Goal: Transaction & Acquisition: Purchase product/service

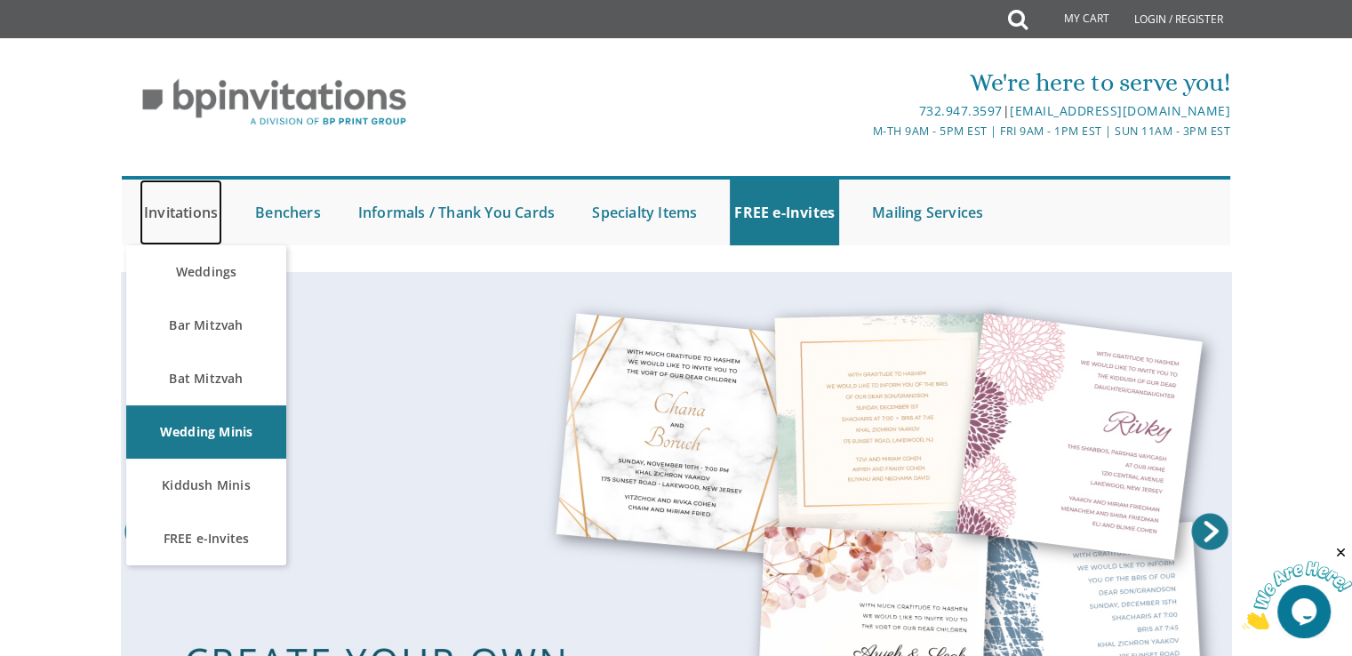
click at [169, 194] on link "Invitations" at bounding box center [181, 213] width 83 height 66
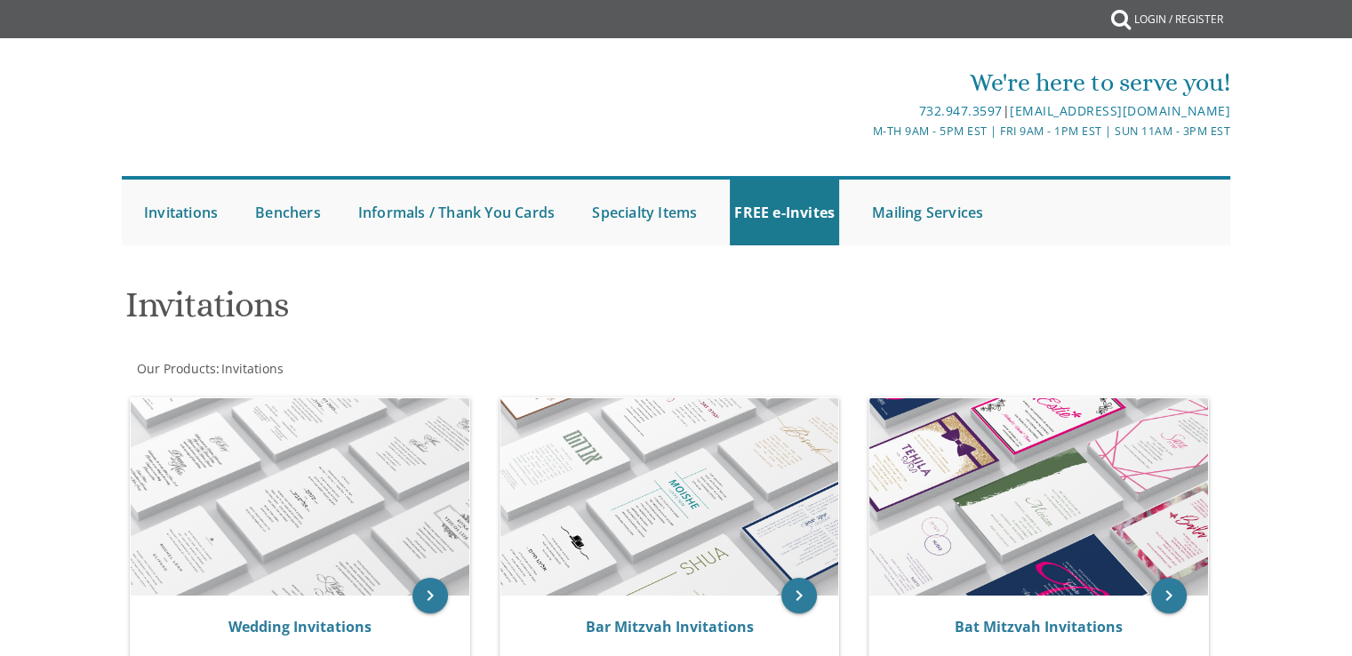
click at [228, 328] on h1 "Invitations" at bounding box center [488, 311] width 726 height 52
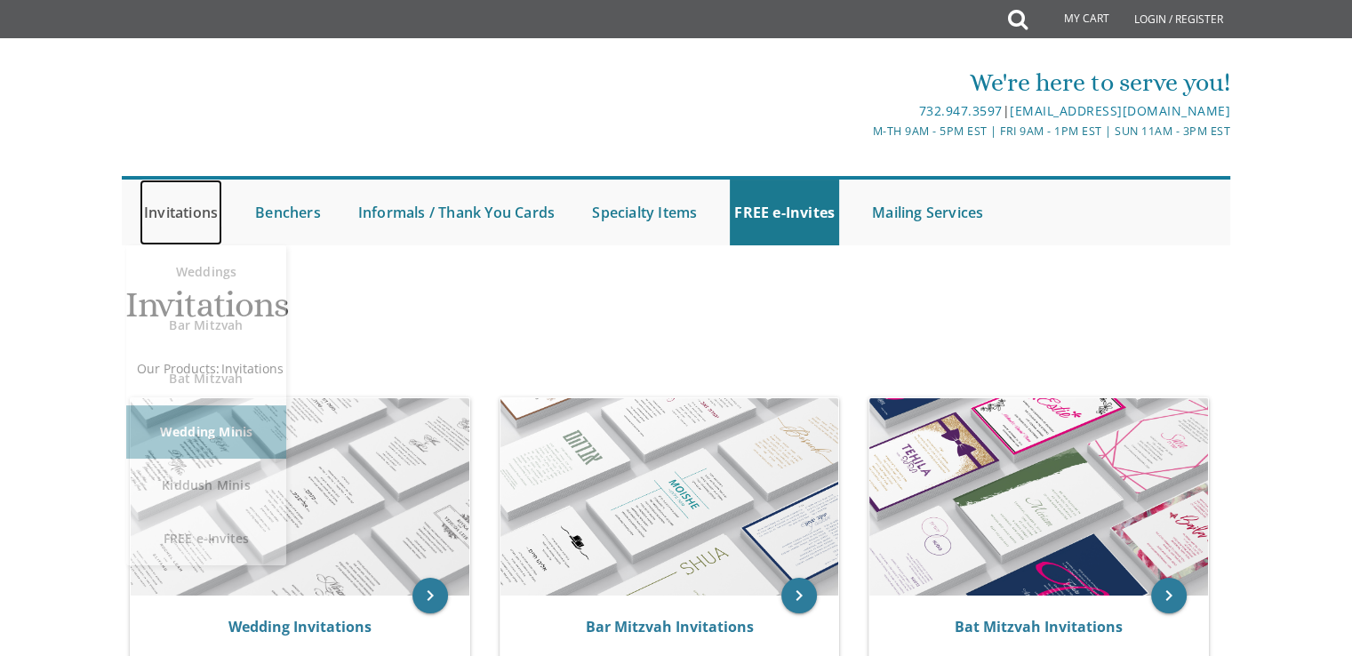
click at [202, 217] on link "Invitations" at bounding box center [181, 213] width 83 height 66
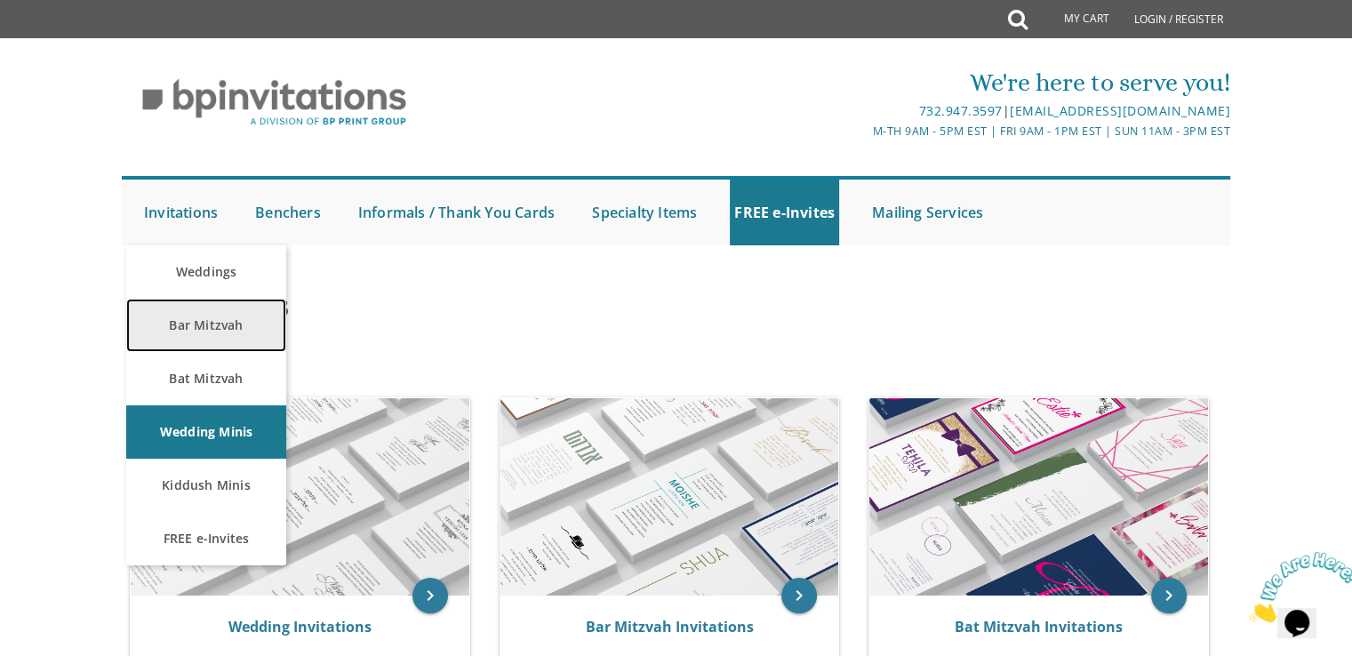
click at [206, 325] on link "Bar Mitzvah" at bounding box center [206, 325] width 160 height 53
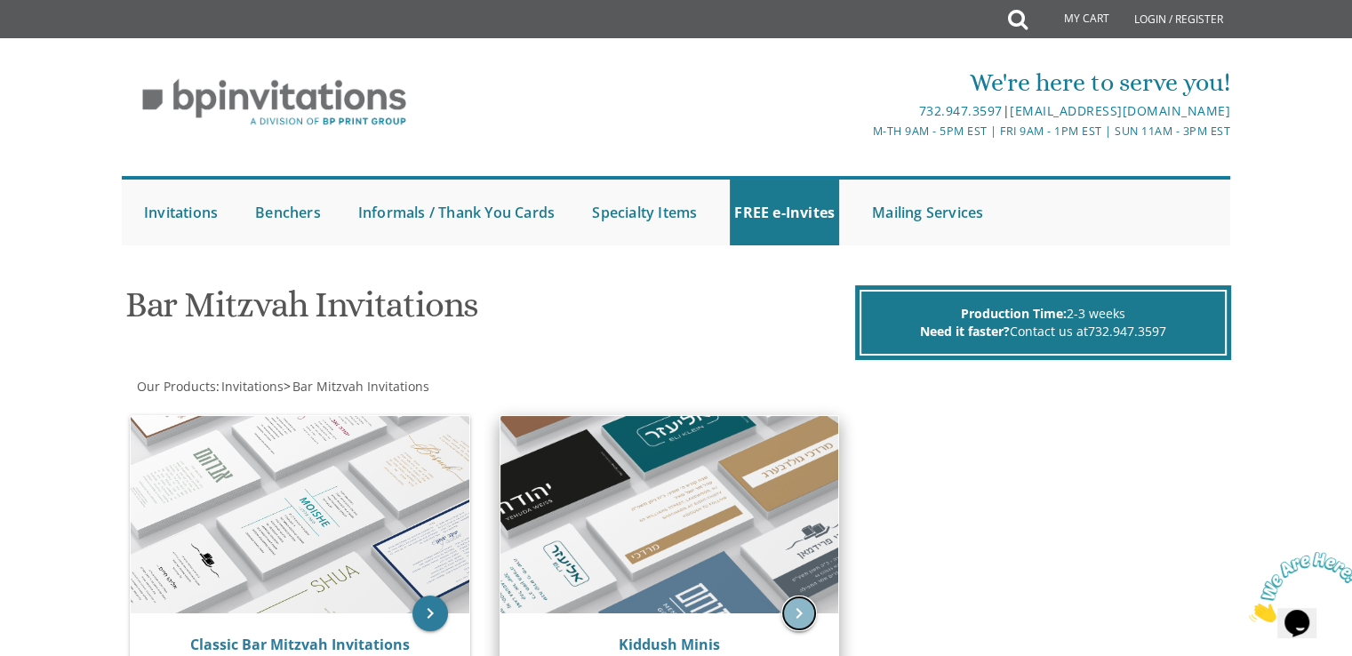
click at [806, 609] on icon "keyboard_arrow_right" at bounding box center [800, 614] width 36 height 36
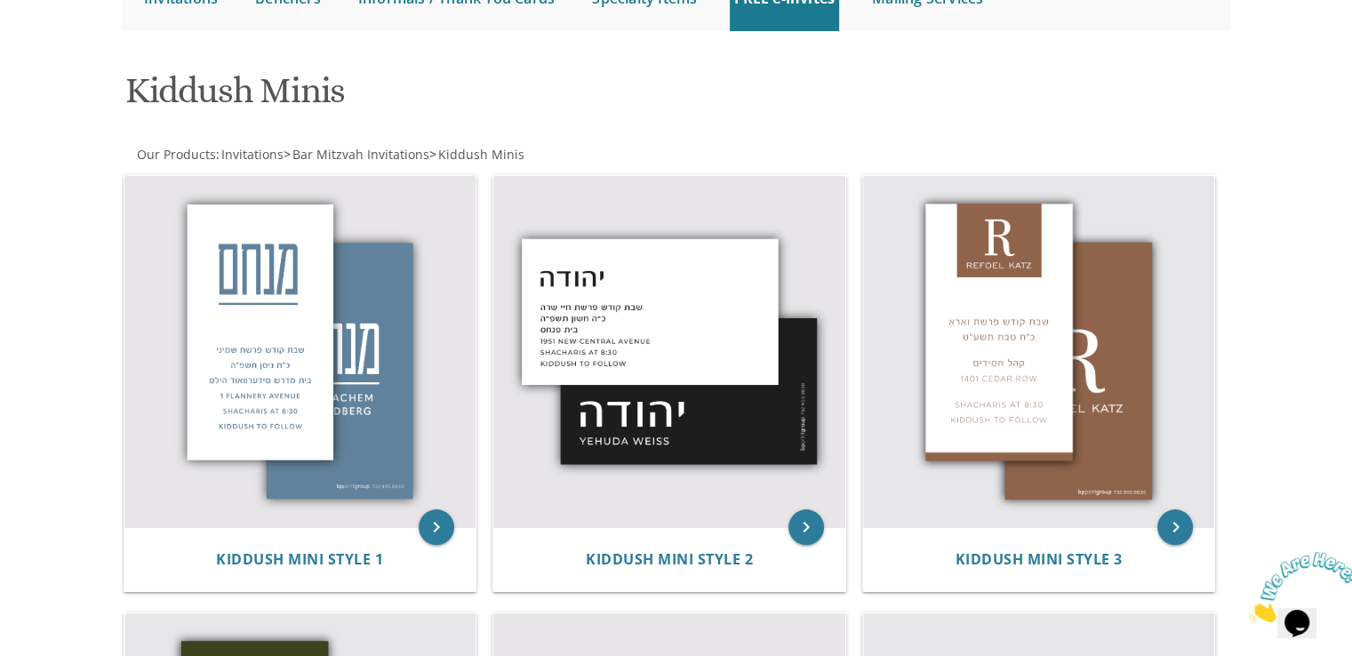
scroll to position [427, 0]
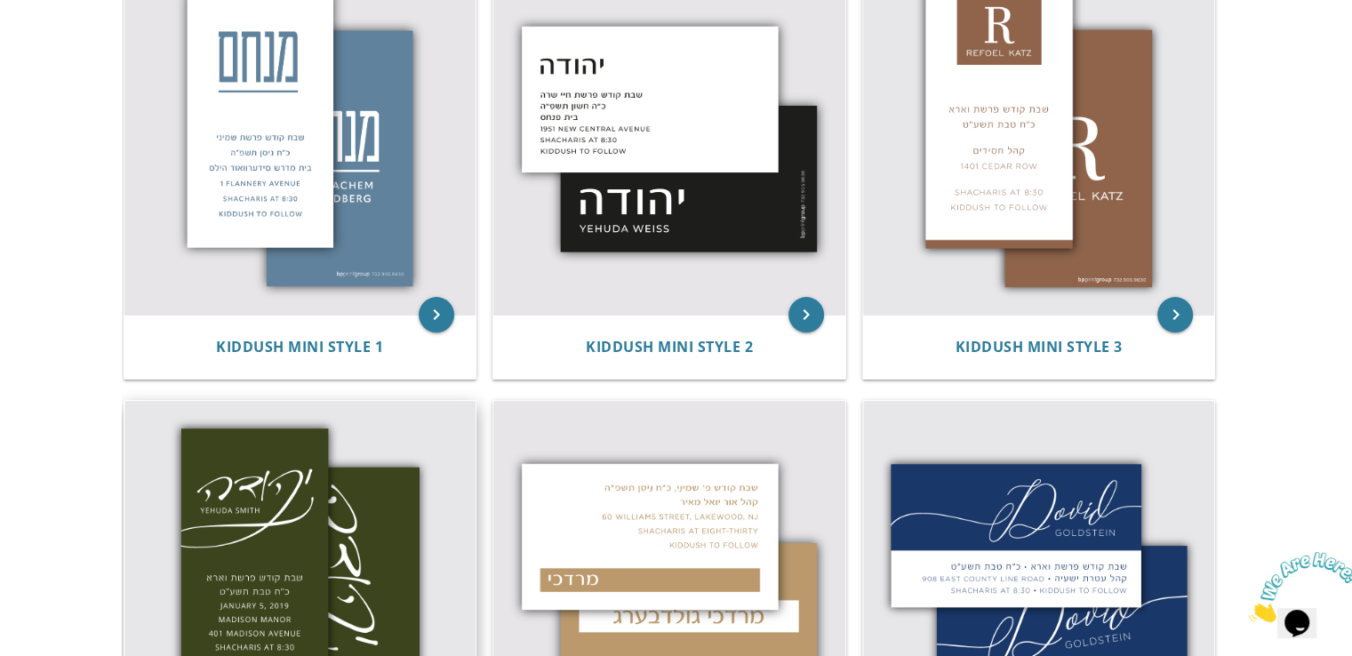
click at [287, 558] on img at bounding box center [300, 577] width 352 height 352
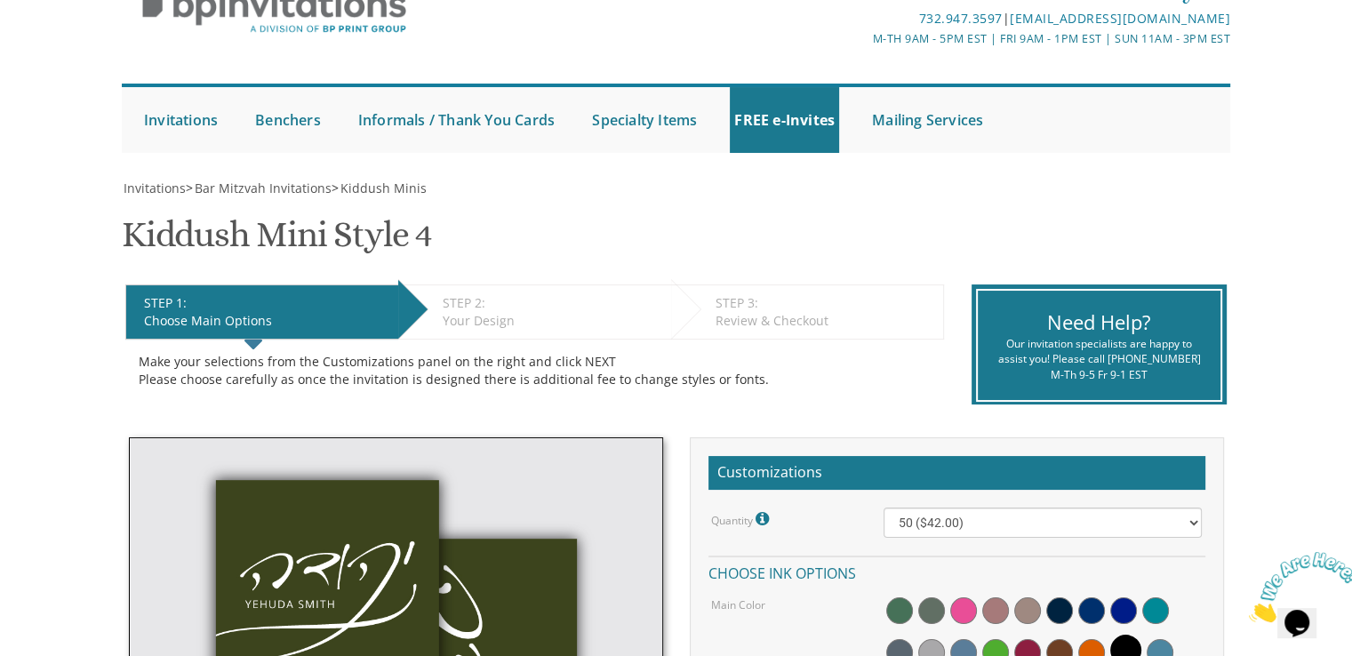
scroll to position [250, 0]
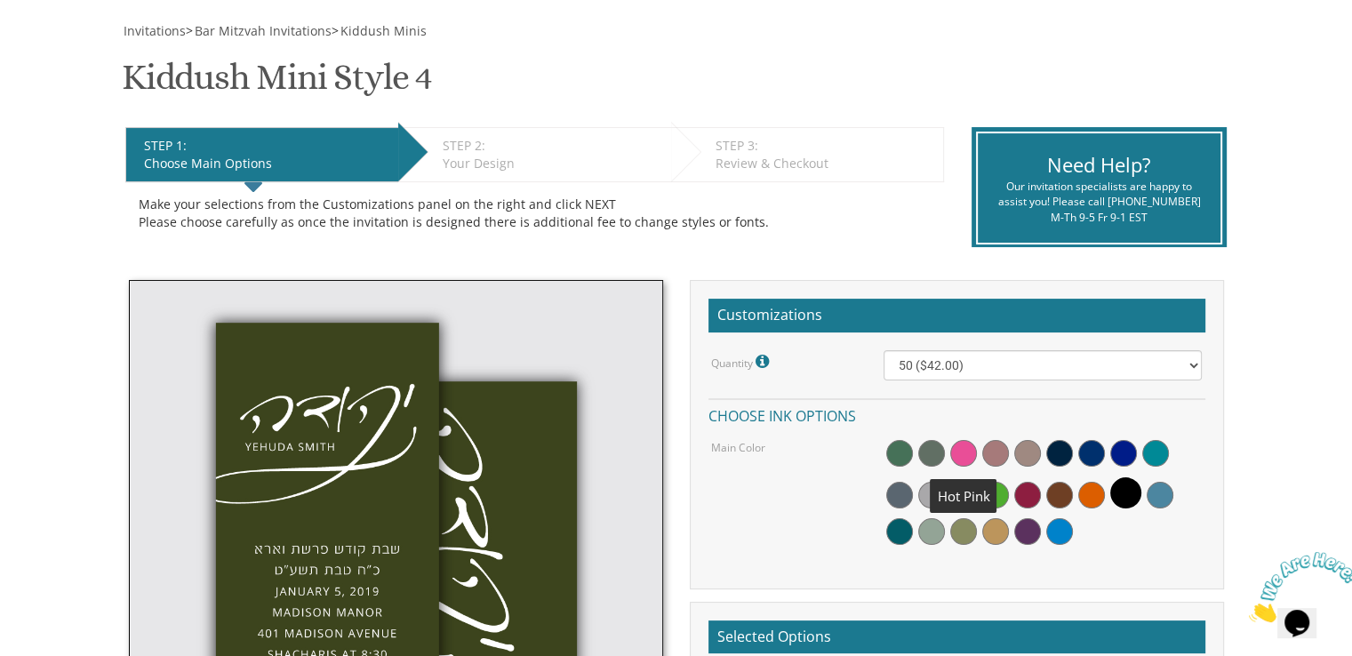
click at [972, 446] on span at bounding box center [964, 453] width 27 height 27
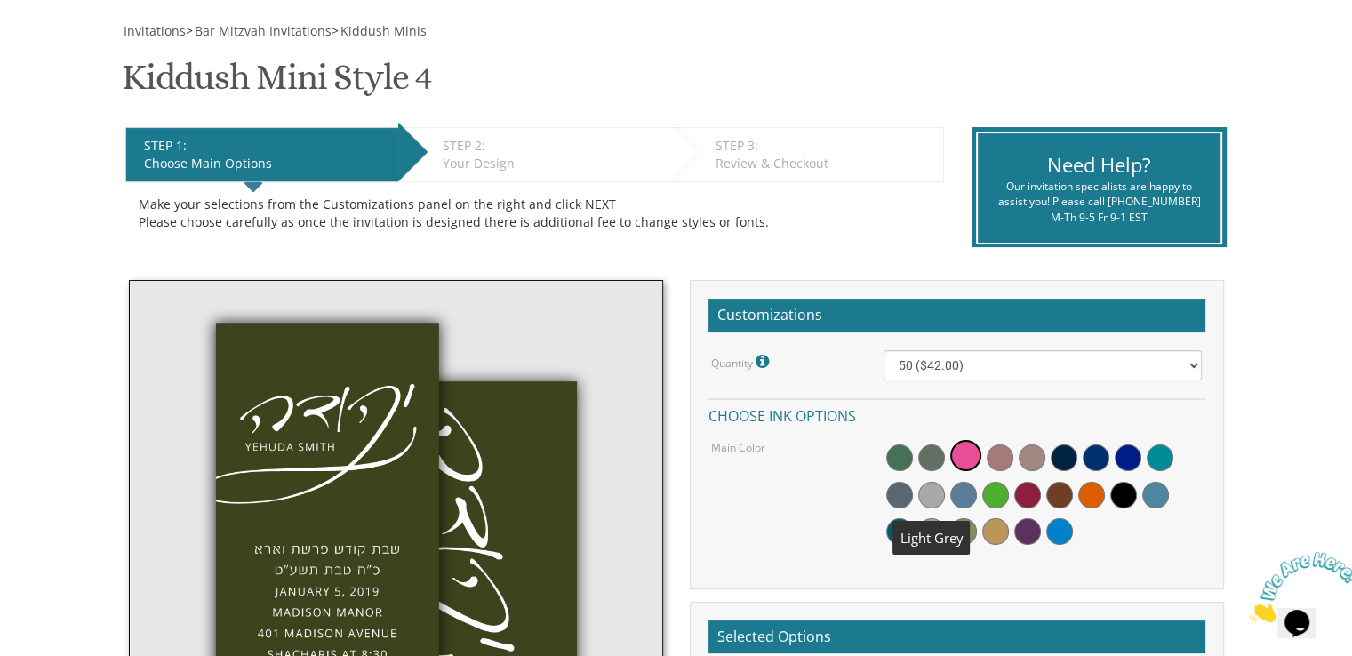
click at [927, 494] on span at bounding box center [931, 495] width 27 height 27
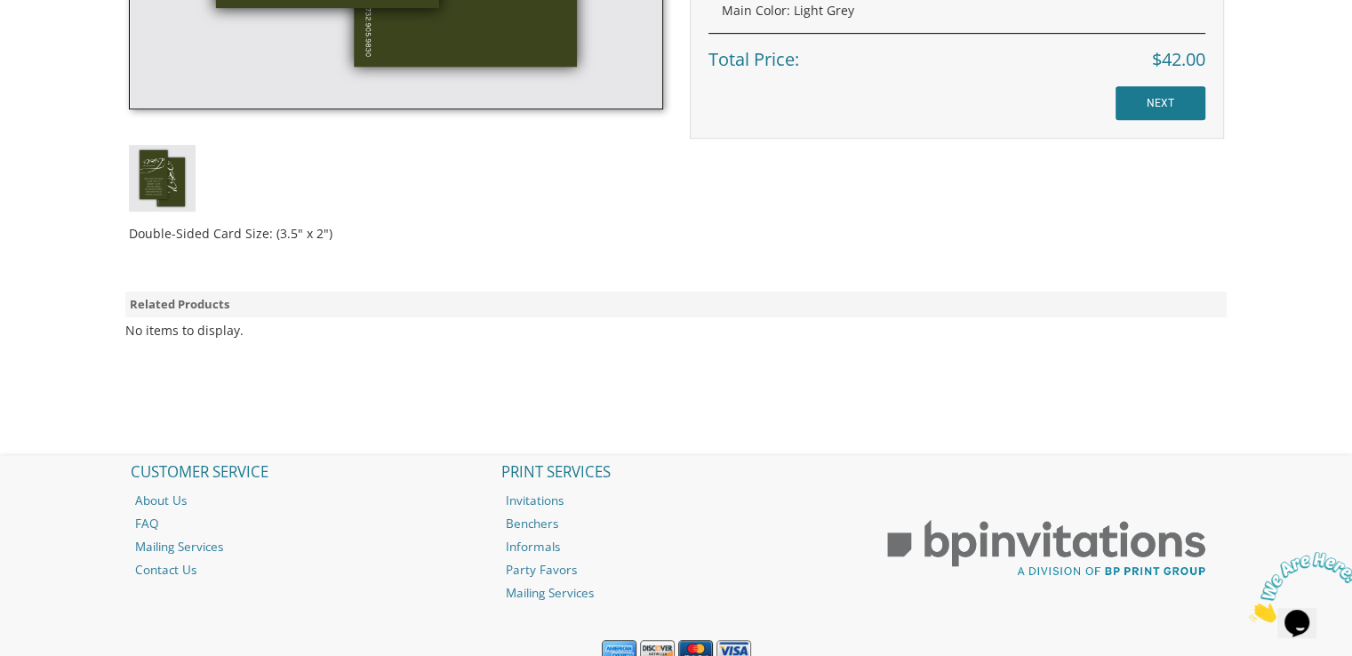
scroll to position [959, 0]
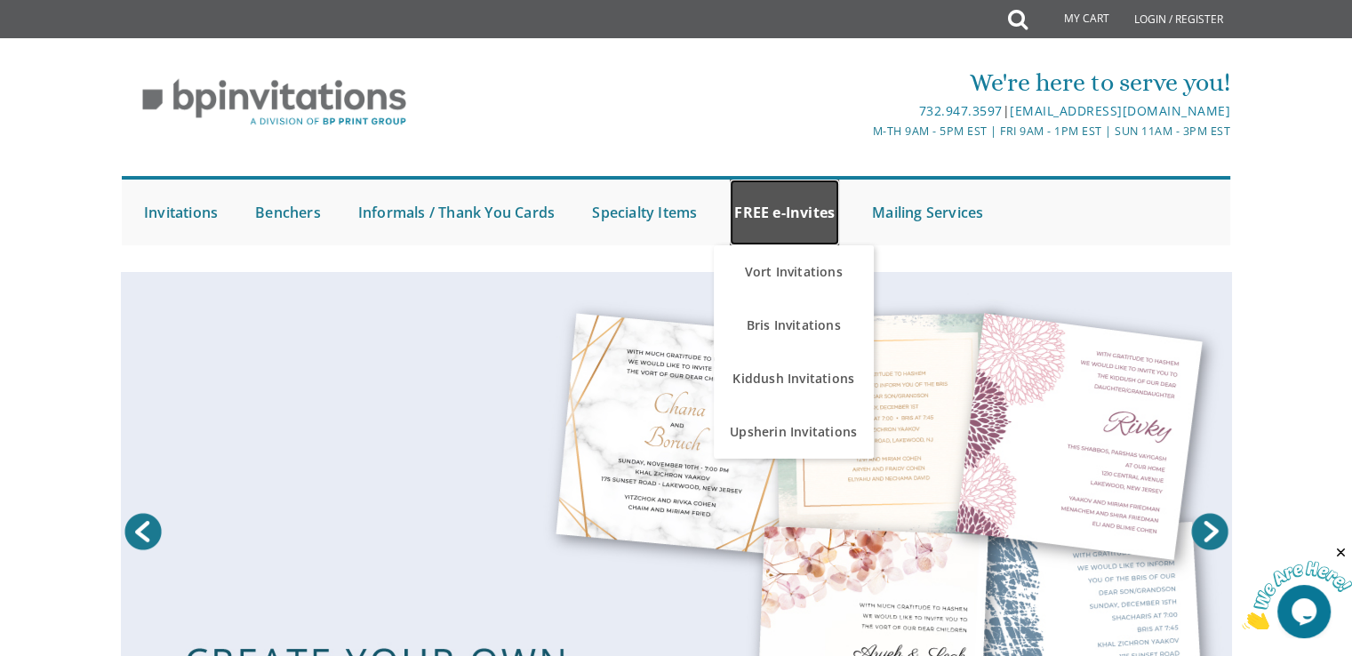
click at [768, 193] on link "FREE e-Invites" at bounding box center [784, 213] width 109 height 66
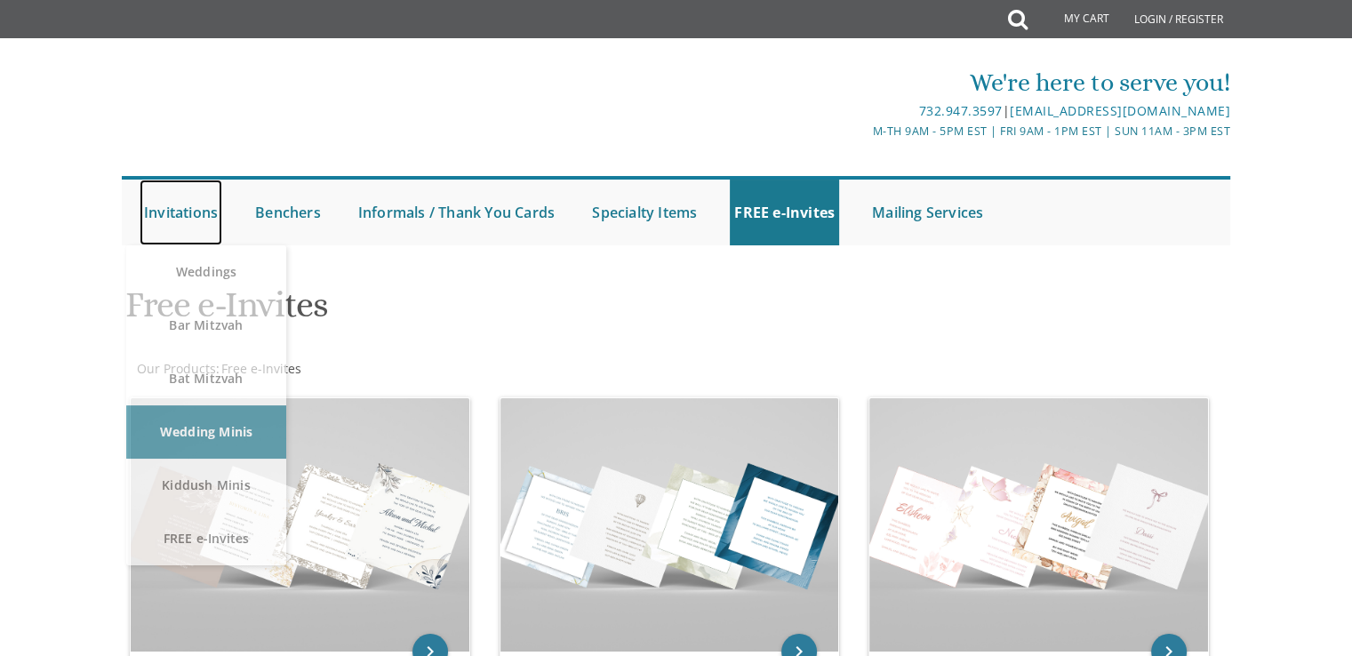
click at [156, 191] on link "Invitations" at bounding box center [181, 213] width 83 height 66
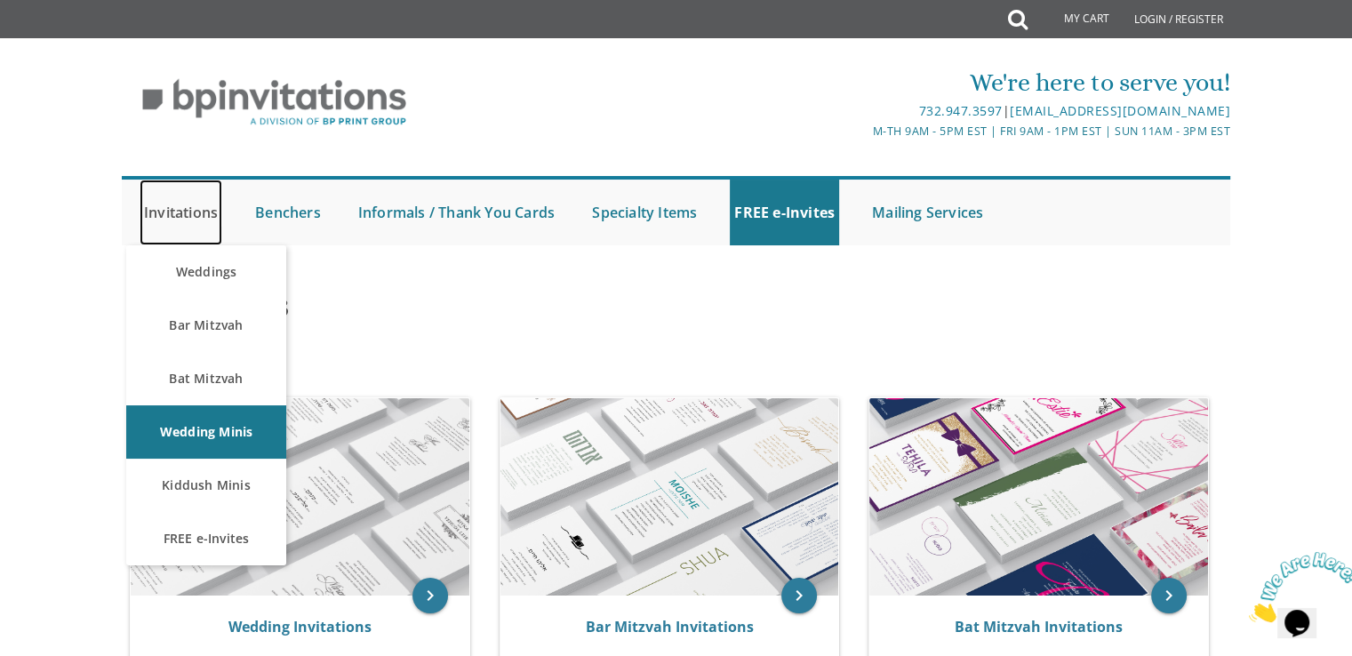
click at [202, 218] on link "Invitations" at bounding box center [181, 213] width 83 height 66
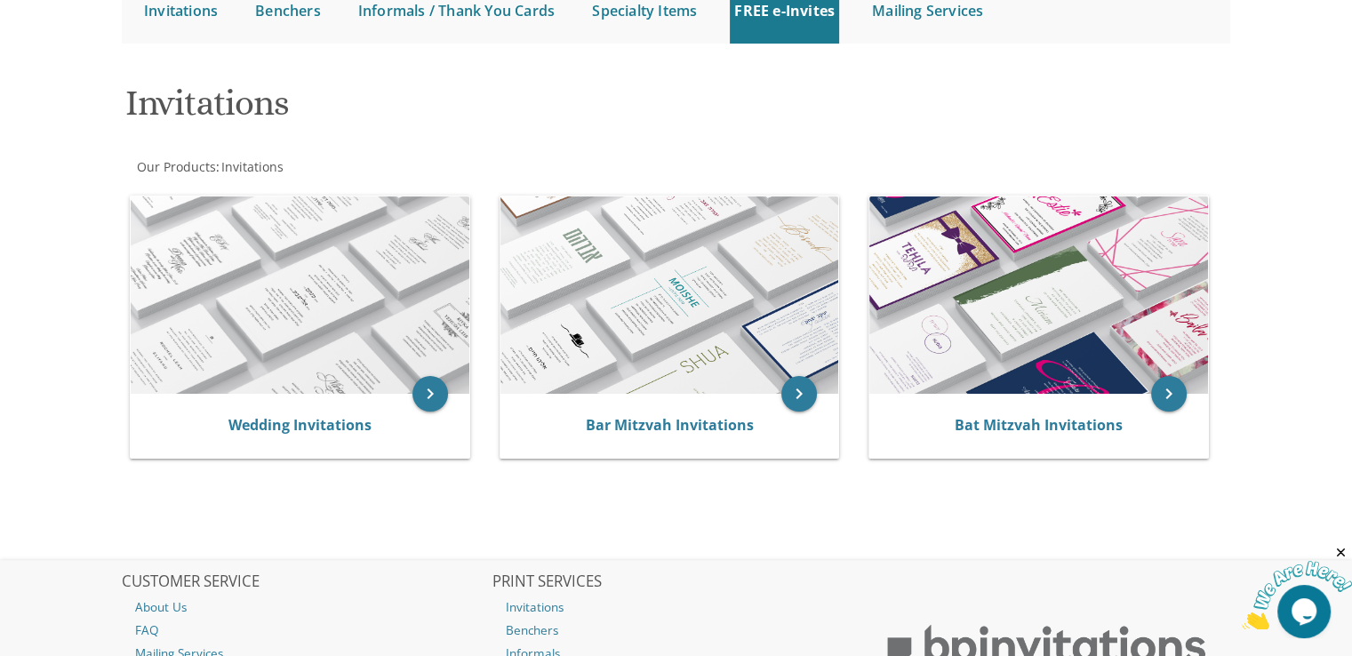
scroll to position [196, 0]
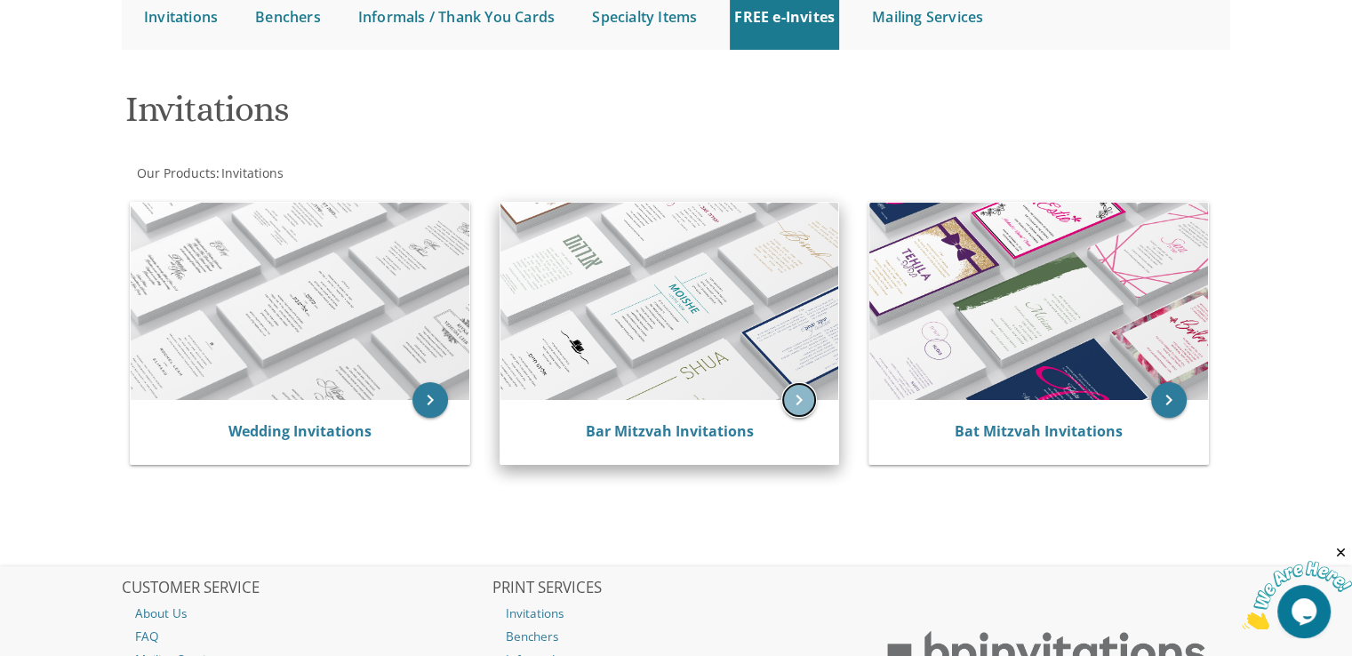
click at [806, 391] on icon "keyboard_arrow_right" at bounding box center [800, 400] width 36 height 36
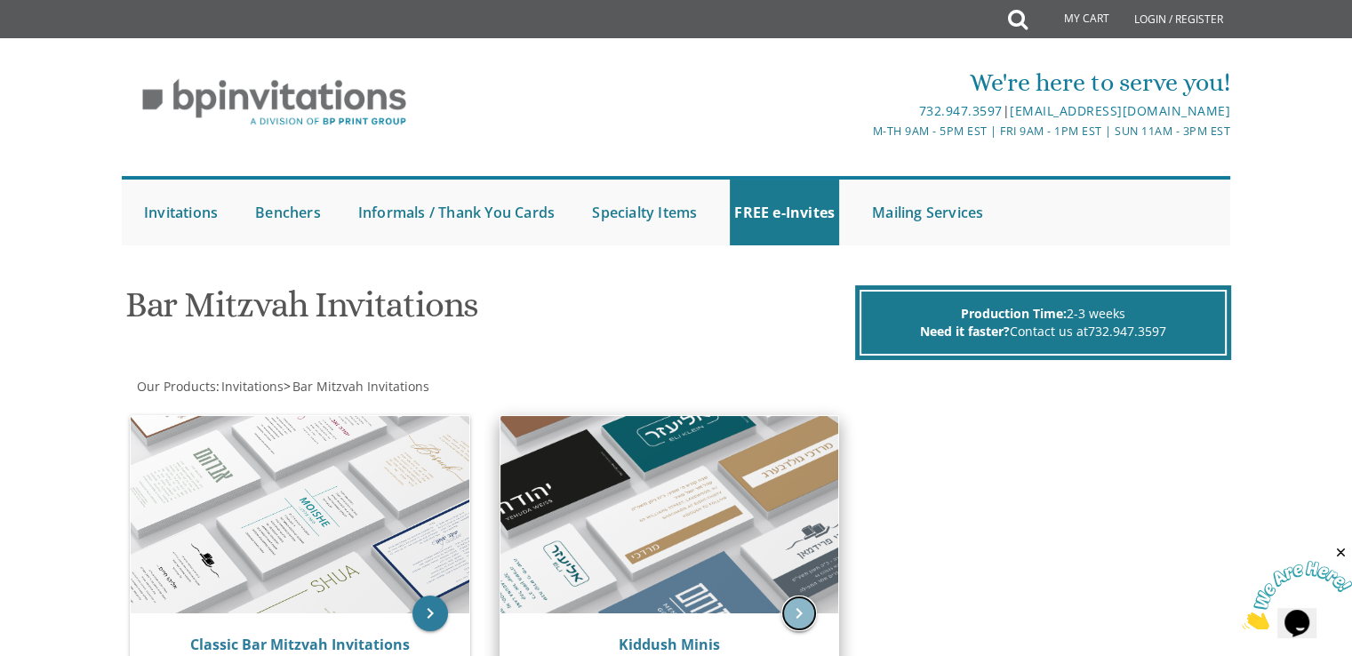
click at [799, 619] on icon "keyboard_arrow_right" at bounding box center [800, 614] width 36 height 36
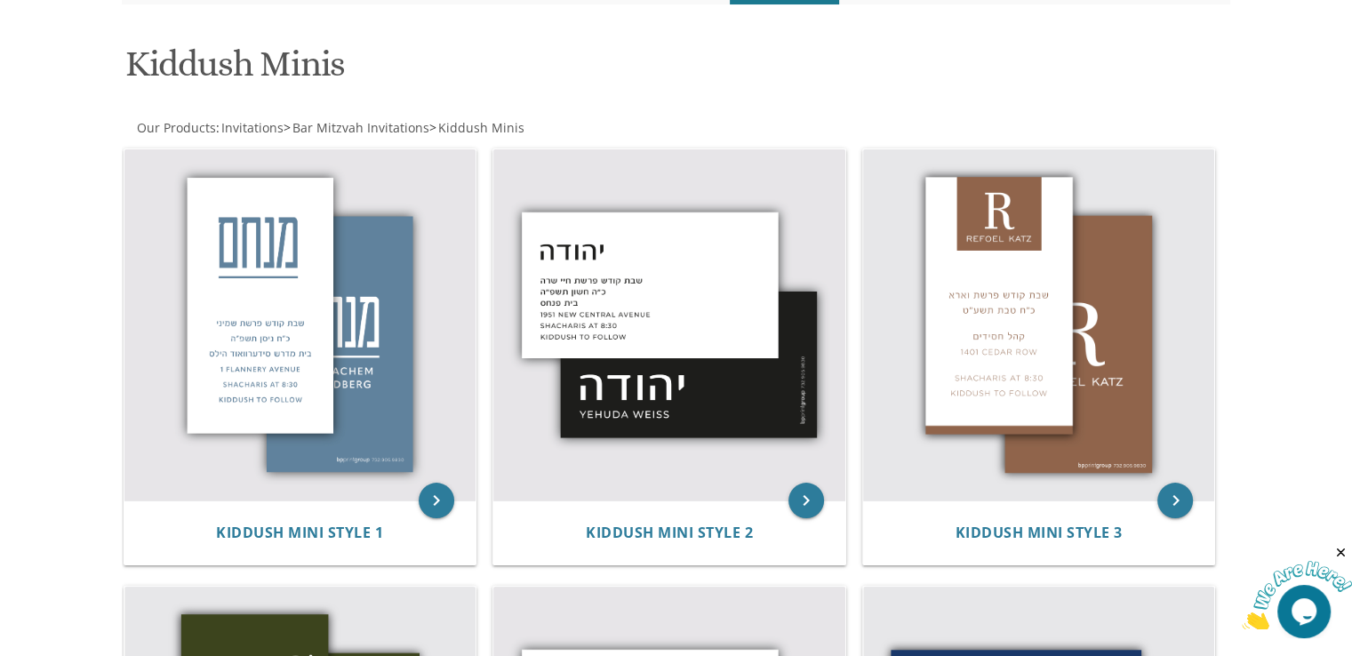
scroll to position [306, 0]
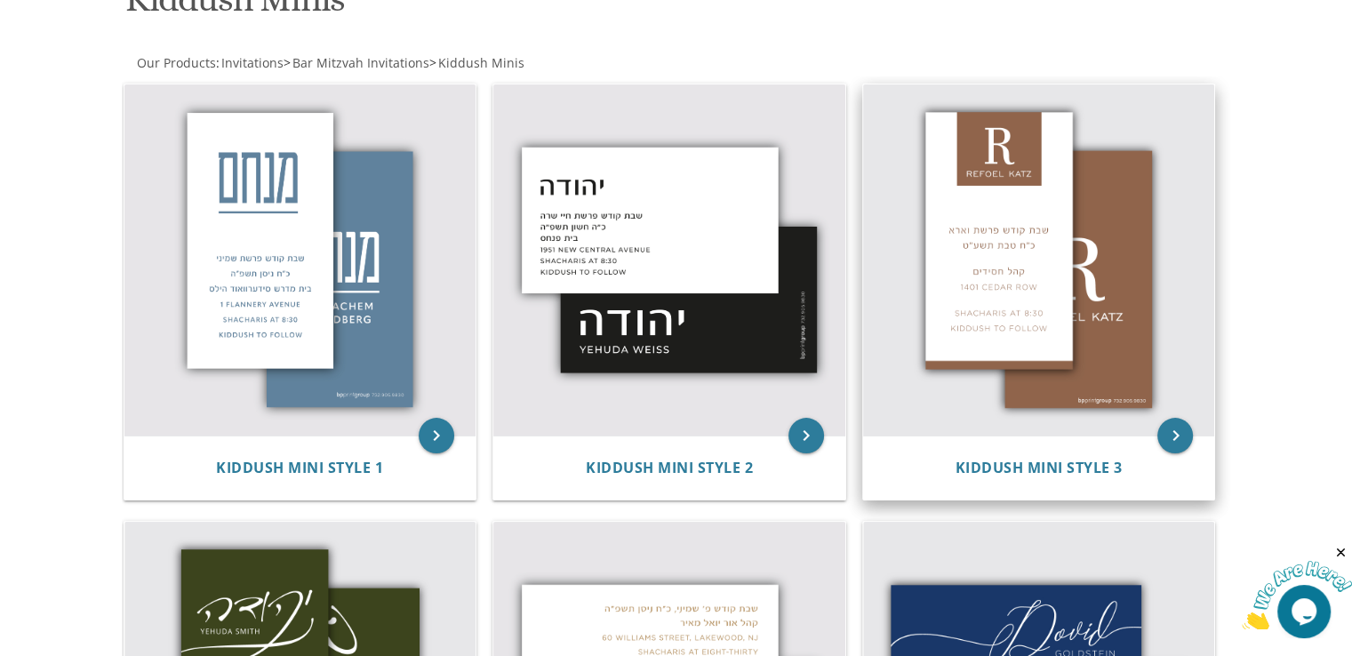
click at [1047, 236] on img at bounding box center [1039, 260] width 352 height 352
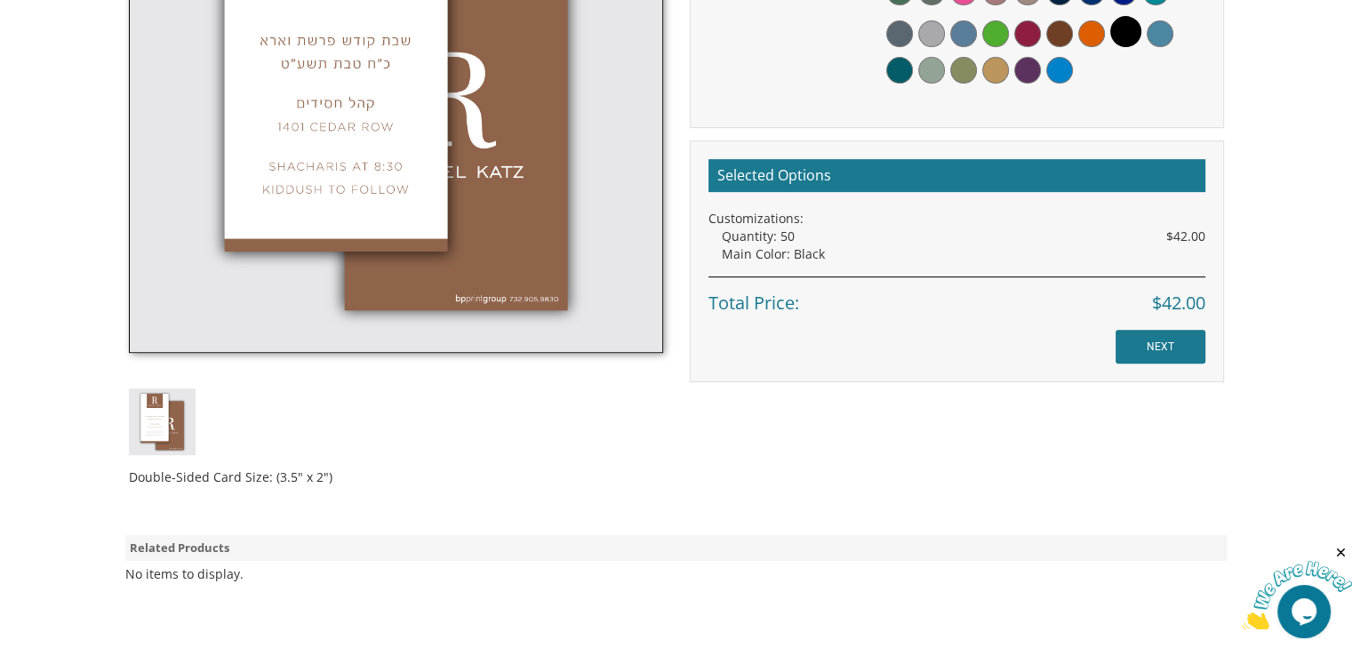
scroll to position [694, 0]
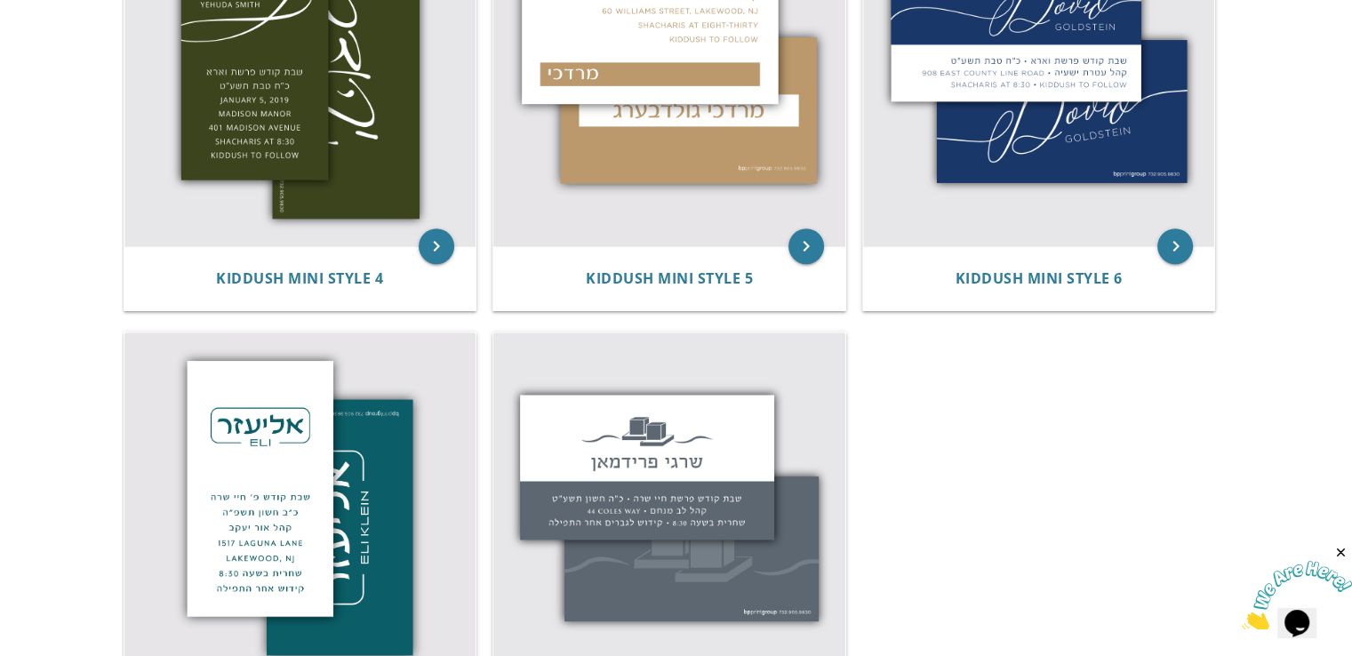
scroll to position [910, 0]
